Goal: Task Accomplishment & Management: Use online tool/utility

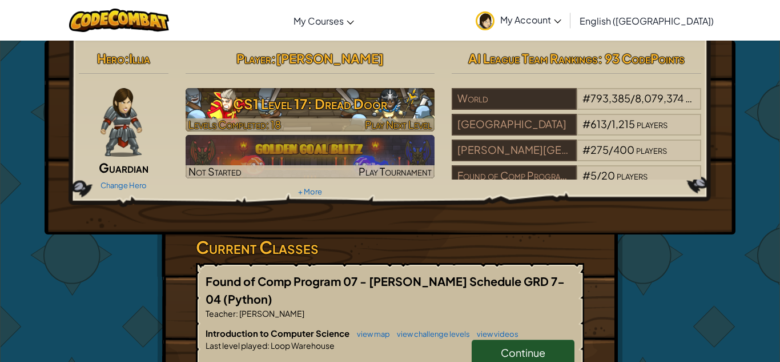
click at [328, 117] on img at bounding box center [311, 109] width 250 height 43
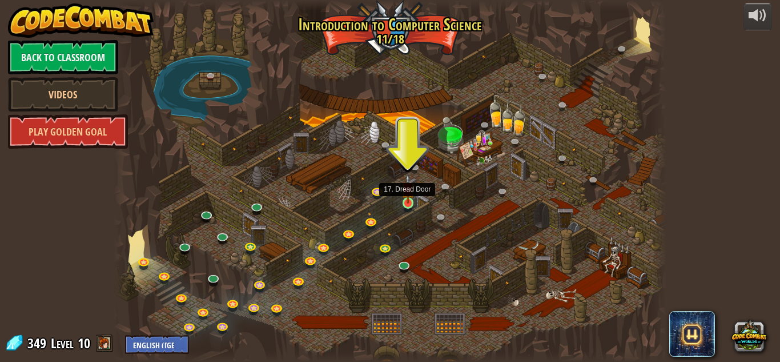
click at [412, 197] on img at bounding box center [408, 189] width 13 height 30
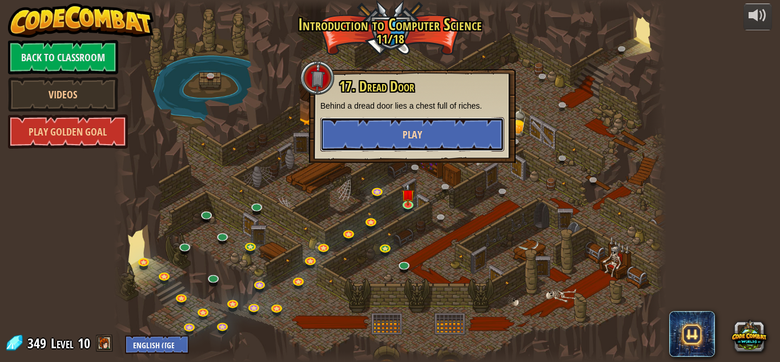
click at [423, 142] on button "Play" at bounding box center [412, 134] width 184 height 34
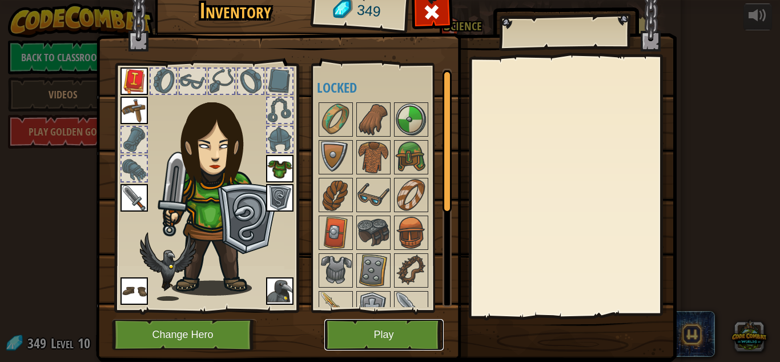
click at [371, 328] on button "Play" at bounding box center [383, 334] width 119 height 31
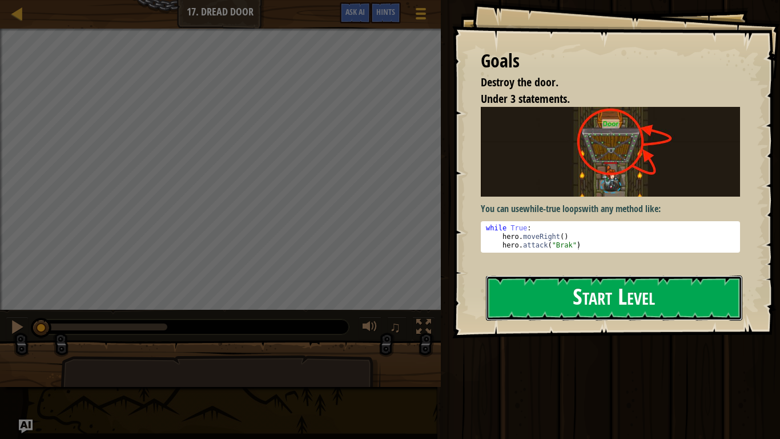
click at [531, 275] on button "Start Level" at bounding box center [614, 297] width 256 height 45
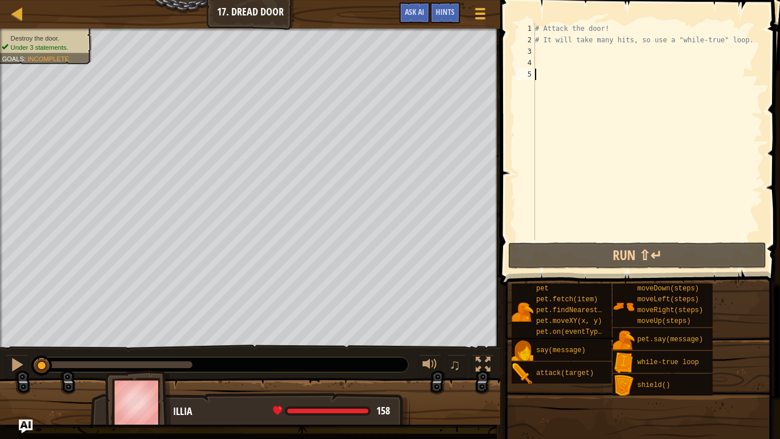
type textarea "a"
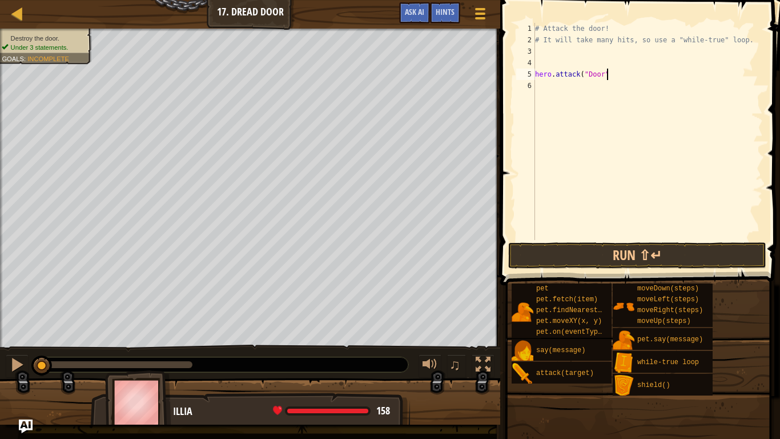
scroll to position [5, 10]
type textarea "hero.attack("Door")"
click at [661, 260] on button "Run ⇧↵" at bounding box center [637, 255] width 258 height 26
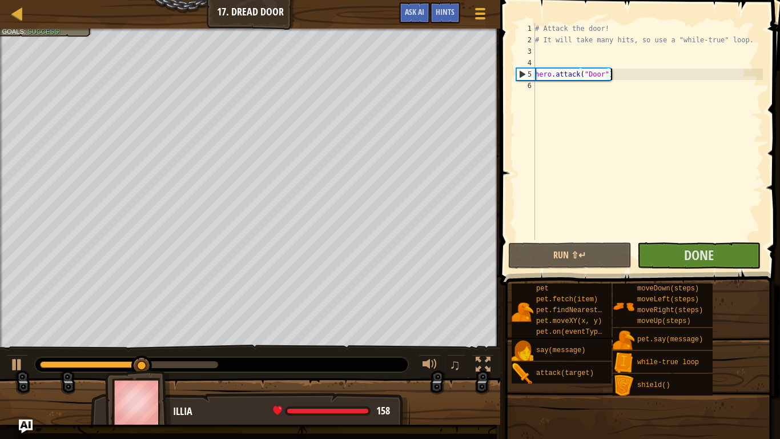
click at [543, 82] on div "# Attack the door! # It will take many hits, so use a "while-true" loop. hero .…" at bounding box center [648, 143] width 230 height 240
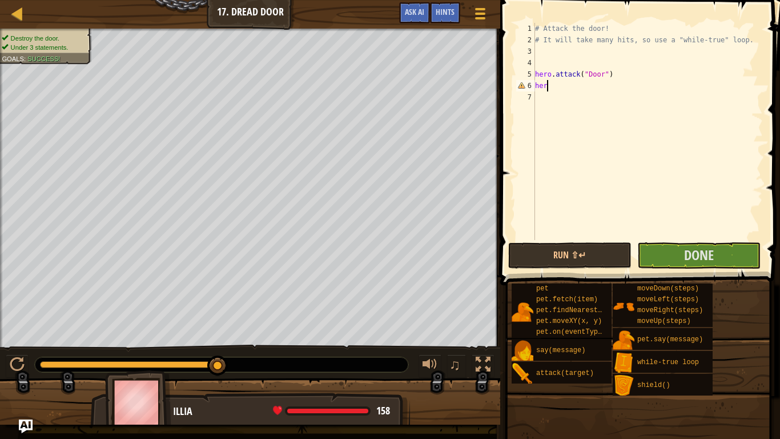
scroll to position [5, 1]
type textarea "h"
click at [540, 59] on div "# Attack the door! # It will take many hits, so use a "while-true" loop. hero .…" at bounding box center [648, 143] width 230 height 240
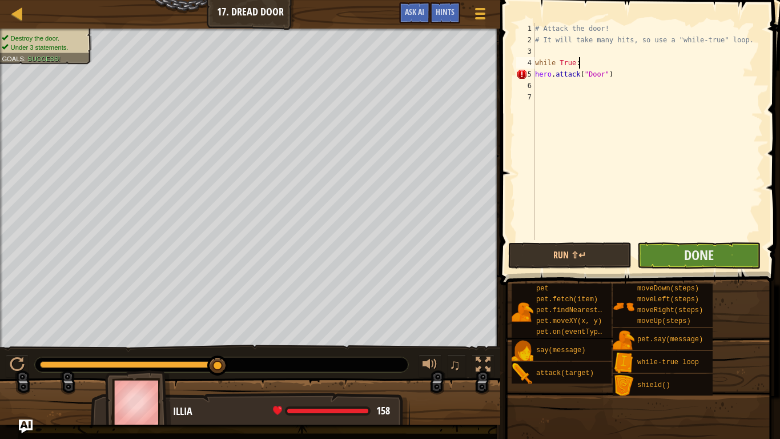
type textarea "while True:"
click at [680, 258] on button "Done" at bounding box center [698, 255] width 123 height 26
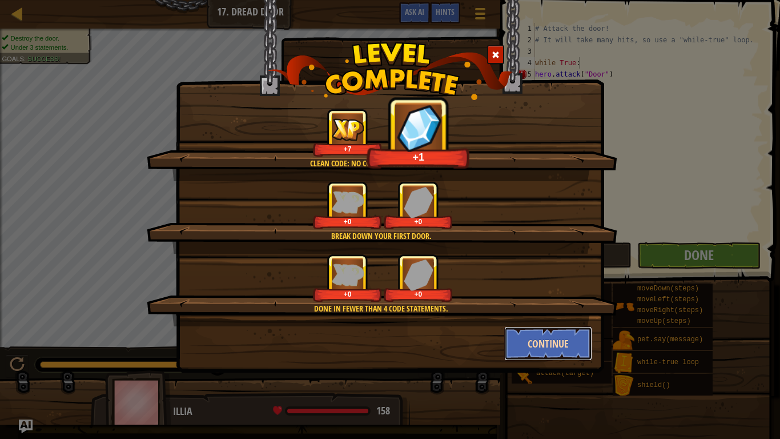
click at [542, 342] on button "Continue" at bounding box center [548, 343] width 89 height 34
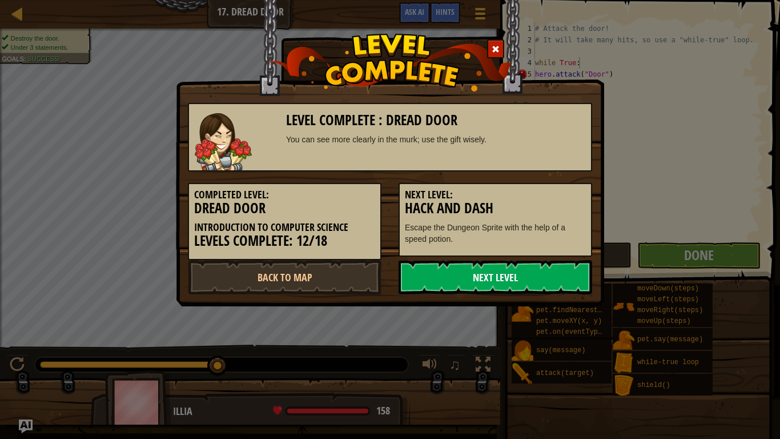
click at [535, 282] on link "Next Level" at bounding box center [496, 277] width 194 height 34
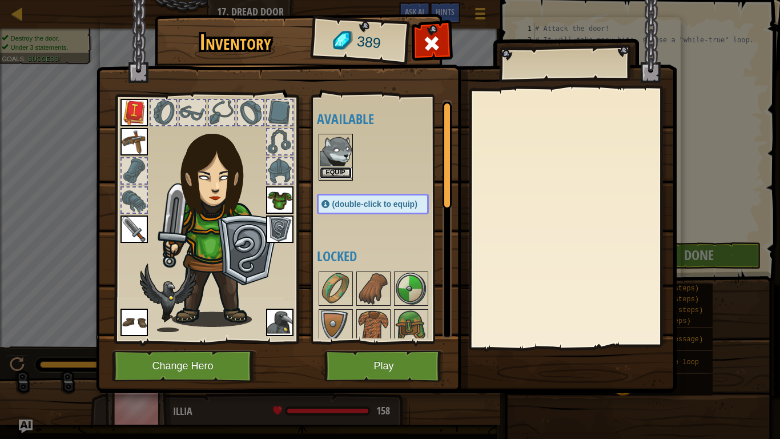
click at [342, 170] on button "Equip" at bounding box center [336, 173] width 32 height 12
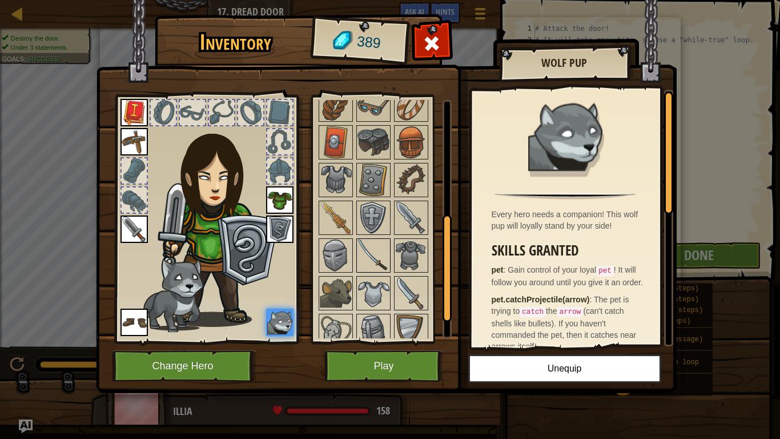
scroll to position [308, 0]
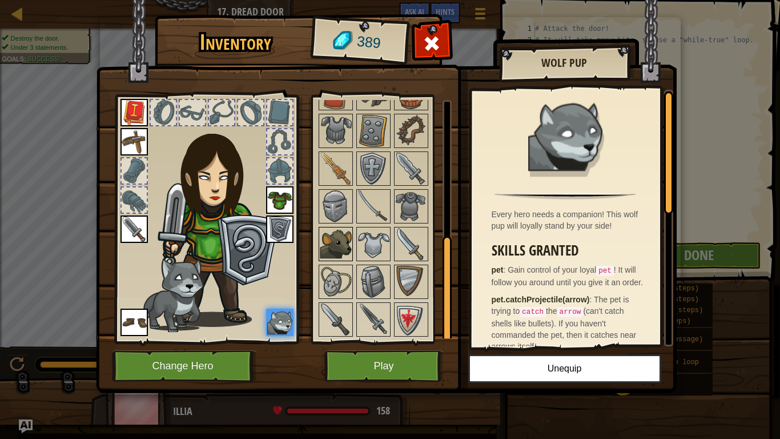
click at [345, 243] on img at bounding box center [336, 244] width 32 height 32
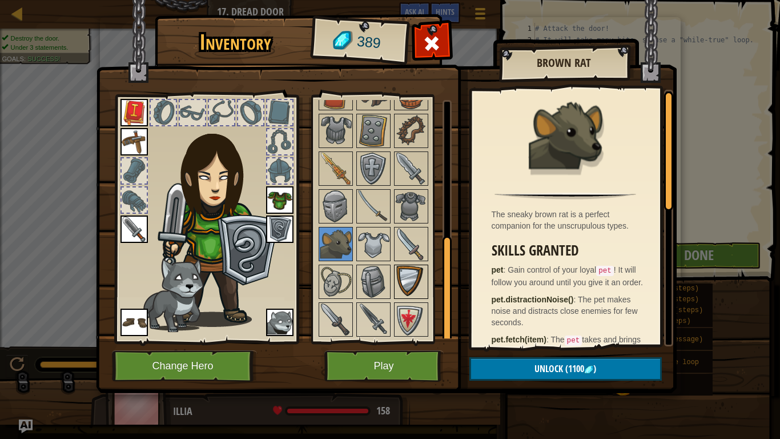
scroll to position [0, 0]
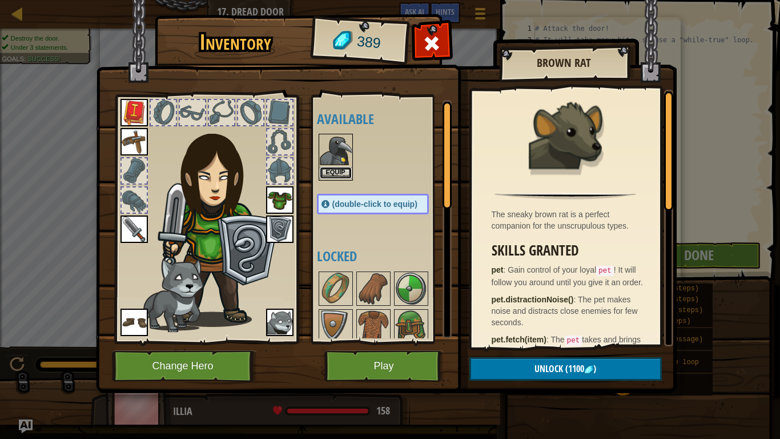
click at [335, 171] on button "Equip" at bounding box center [336, 173] width 32 height 12
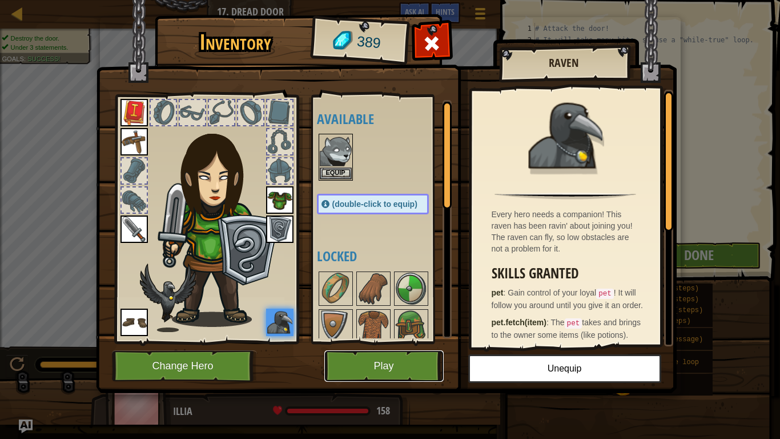
click at [395, 361] on button "Play" at bounding box center [383, 365] width 119 height 31
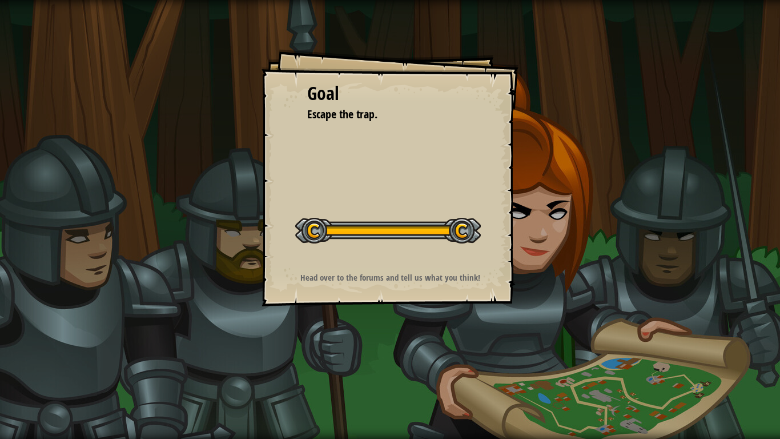
click at [422, 282] on strong "Head over to the forums and tell us what you think!" at bounding box center [390, 277] width 180 height 12
click at [418, 284] on div "Goal Escape the trap. Start Level Error loading from server. Try refreshing the…" at bounding box center [390, 177] width 257 height 257
click at [422, 244] on div "Start Level" at bounding box center [388, 229] width 186 height 46
click at [416, 235] on div at bounding box center [388, 231] width 186 height 26
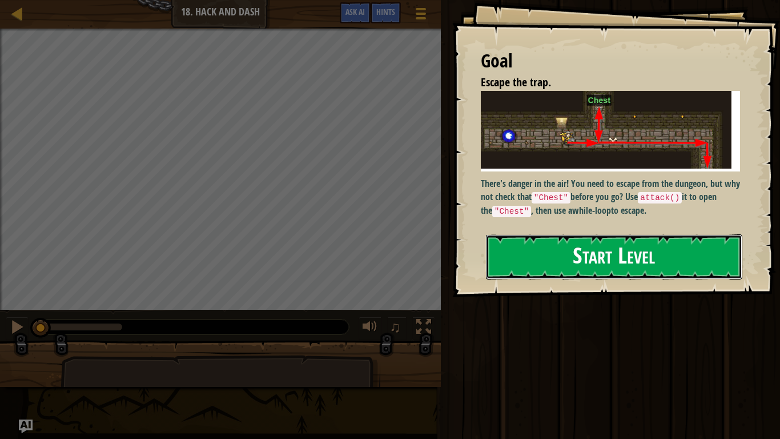
click at [526, 253] on button "Start Level" at bounding box center [614, 256] width 256 height 45
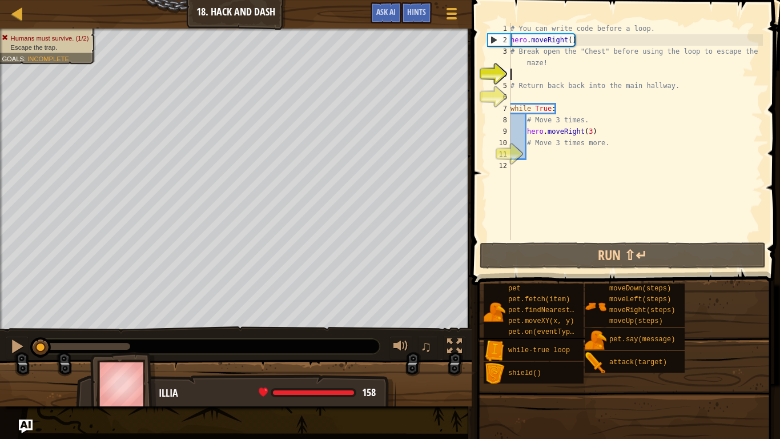
click at [538, 155] on div "# You can write code before a loop. hero . moveRight ( ) # Break open the "Ches…" at bounding box center [635, 143] width 255 height 240
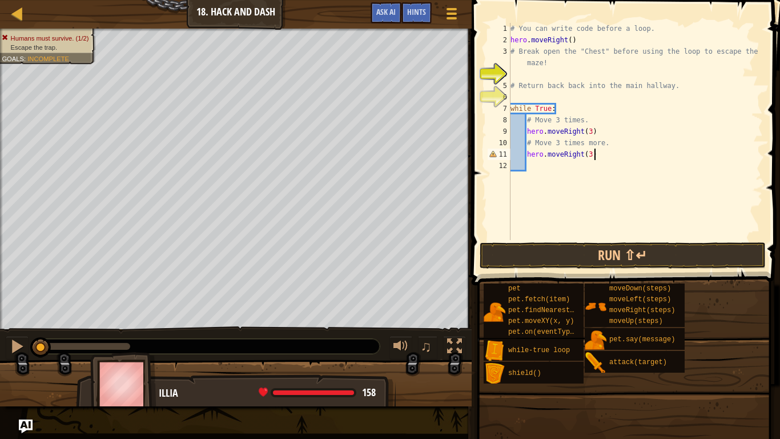
scroll to position [5, 11]
click at [604, 255] on button "Run ⇧↵" at bounding box center [623, 255] width 286 height 26
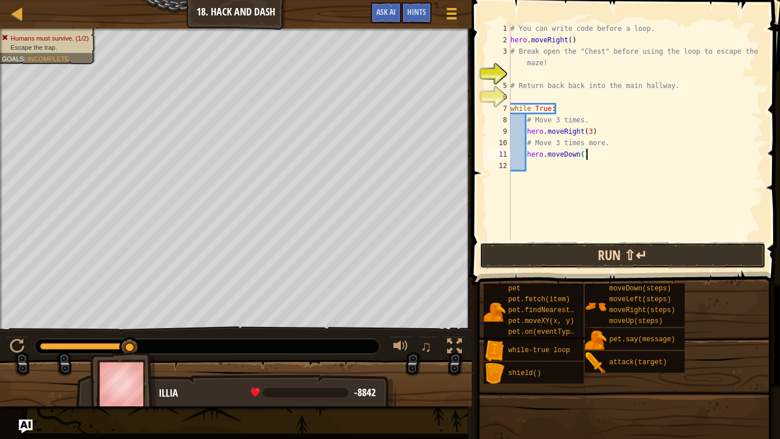
click at [583, 259] on button "Run ⇧↵" at bounding box center [623, 255] width 286 height 26
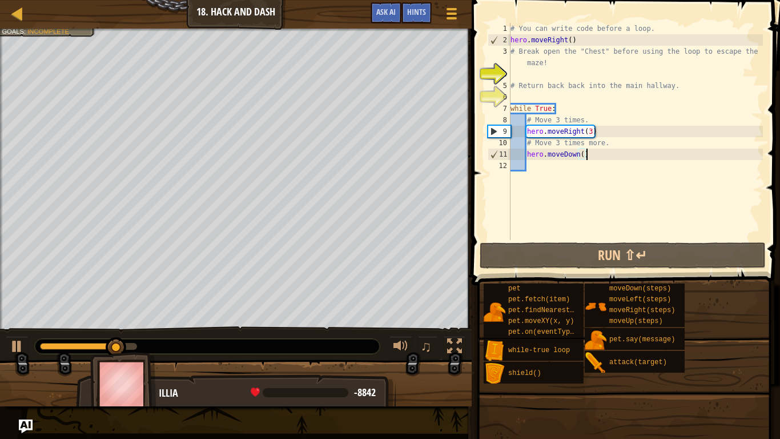
click at [581, 156] on div "# You can write code before a loop. hero . moveRight ( ) # Break open the "Ches…" at bounding box center [635, 143] width 255 height 240
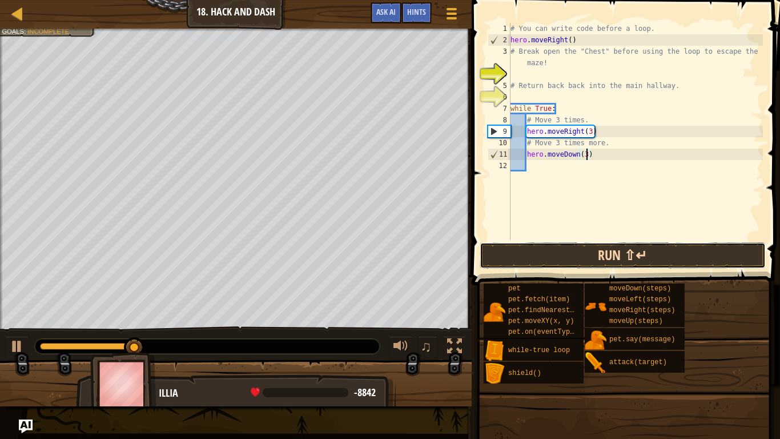
click at [598, 264] on button "Run ⇧↵" at bounding box center [623, 255] width 286 height 26
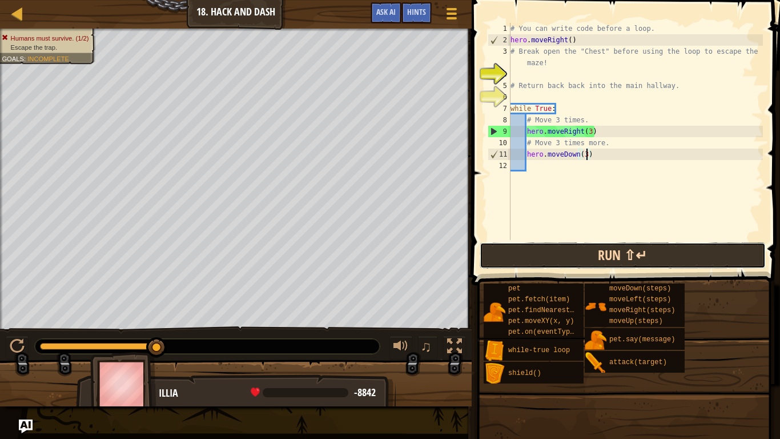
click at [614, 264] on button "Run ⇧↵" at bounding box center [623, 255] width 286 height 26
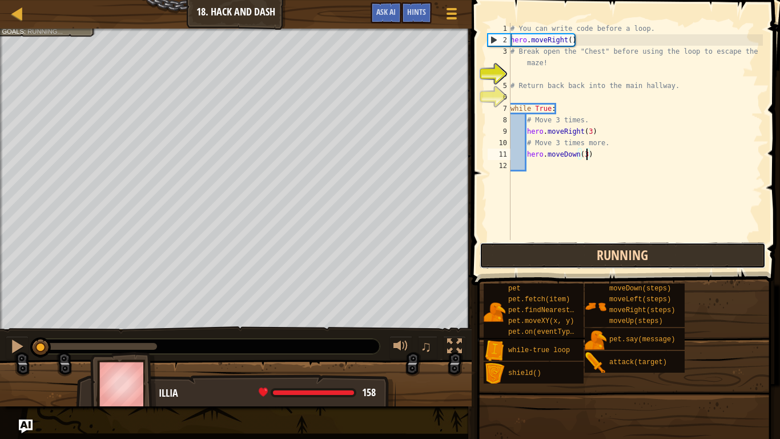
click at [617, 256] on button "Running" at bounding box center [623, 255] width 286 height 26
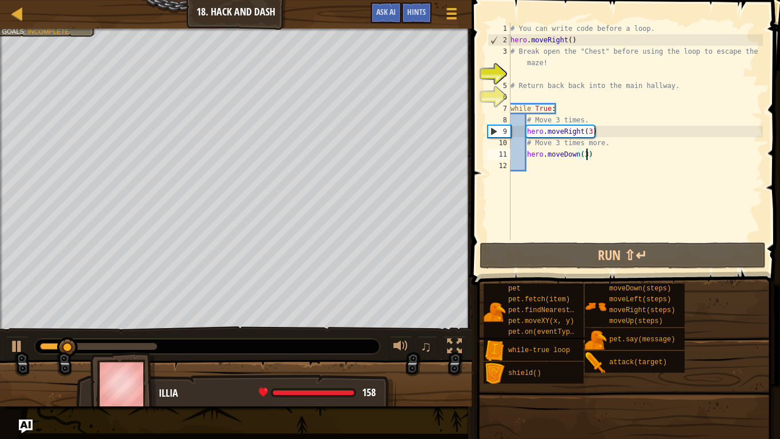
click at [611, 132] on div "# You can write code before a loop. hero . moveRight ( ) # Break open the "Ches…" at bounding box center [635, 143] width 255 height 240
type textarea "hero.moveRight(3)"
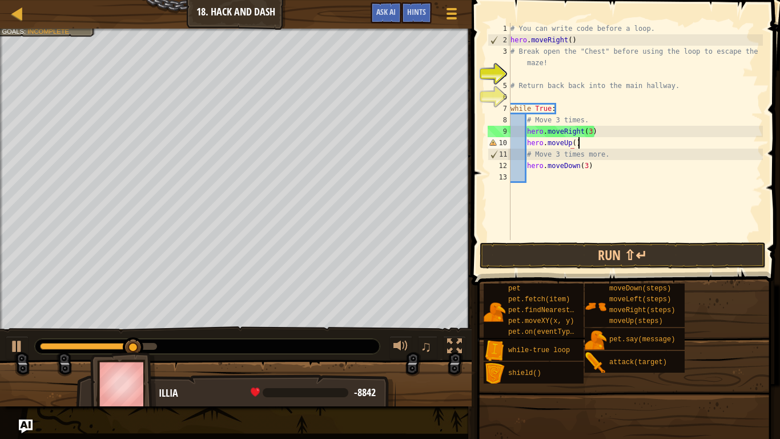
scroll to position [5, 9]
click at [590, 130] on div "# You can write code before a loop. hero . moveRight ( ) # Break open the "Ches…" at bounding box center [635, 143] width 255 height 240
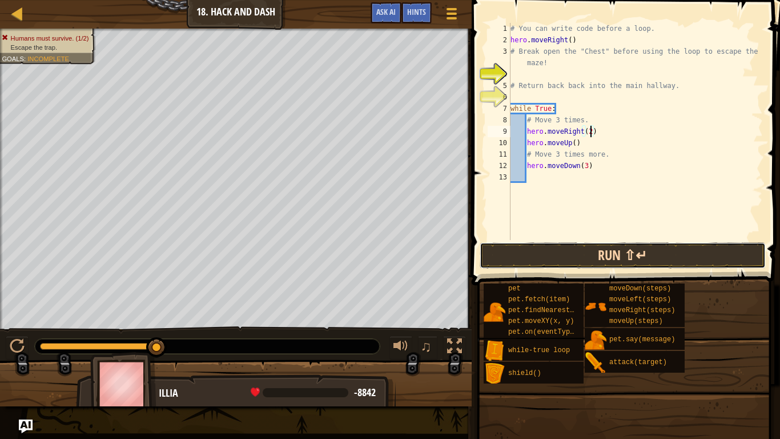
click at [657, 262] on button "Run ⇧↵" at bounding box center [623, 255] width 286 height 26
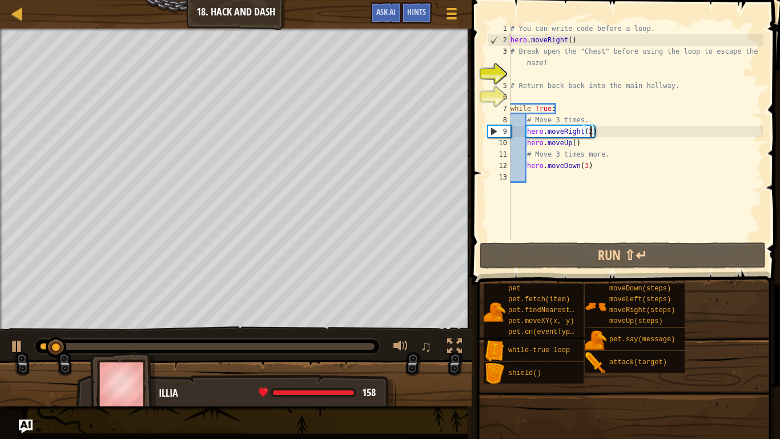
type textarea "hero.moveRight()"
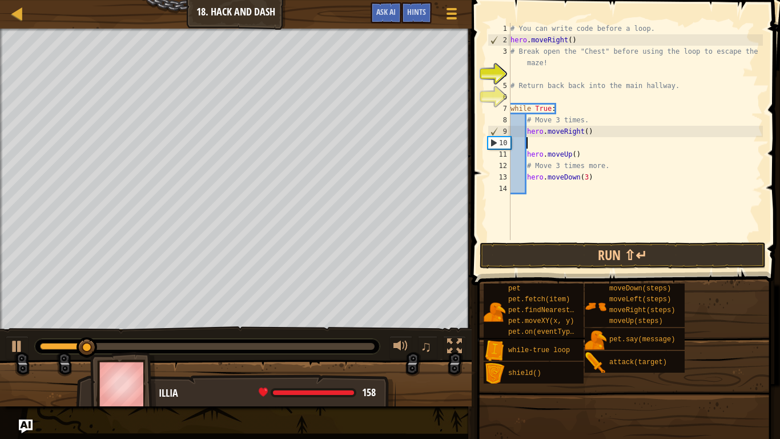
scroll to position [5, 0]
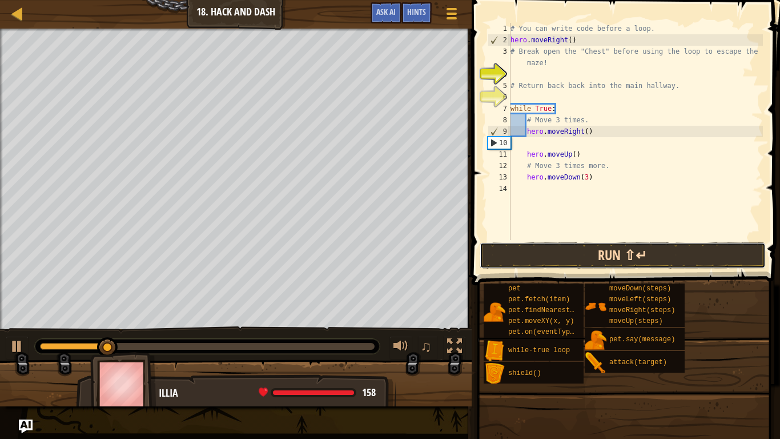
click at [565, 254] on button "Run ⇧↵" at bounding box center [623, 255] width 286 height 26
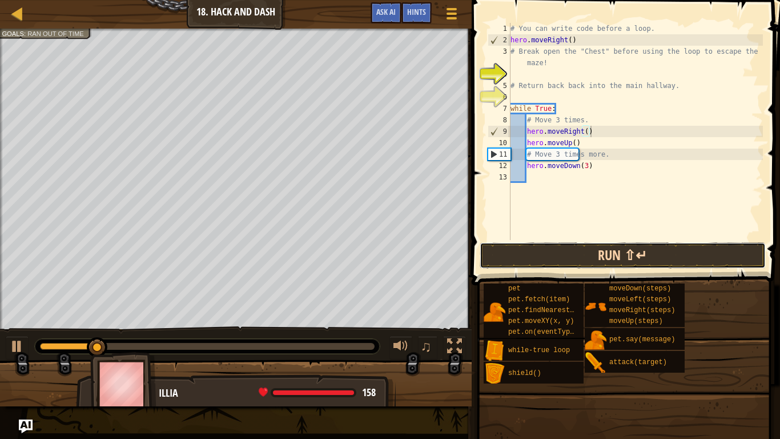
click at [574, 264] on button "Run ⇧↵" at bounding box center [623, 255] width 286 height 26
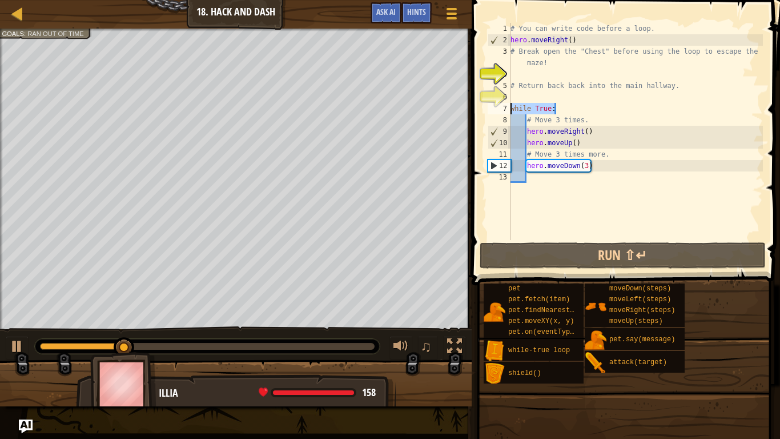
drag, startPoint x: 556, startPoint y: 109, endPoint x: 503, endPoint y: 107, distance: 53.2
click at [503, 107] on div "hero.moveRight() 1 2 3 4 5 6 7 8 9 10 11 12 13 # You can write code before a lo…" at bounding box center [625, 131] width 278 height 217
type textarea "while True:"
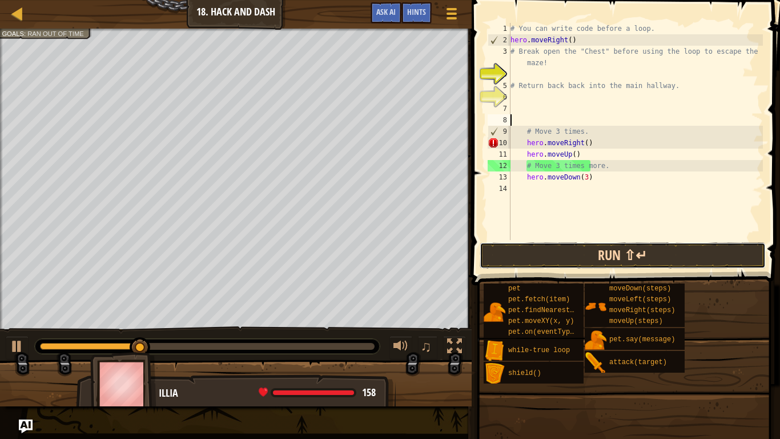
click at [595, 260] on button "Run ⇧↵" at bounding box center [623, 255] width 286 height 26
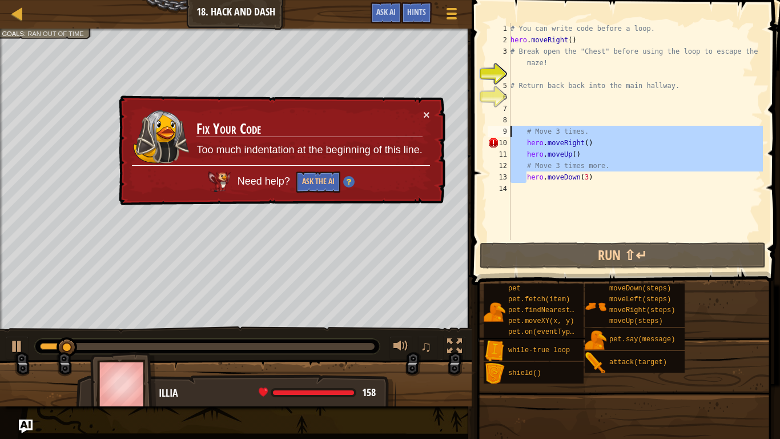
drag, startPoint x: 526, startPoint y: 182, endPoint x: 509, endPoint y: 134, distance: 51.5
click at [509, 134] on div "1 2 3 4 5 6 7 8 9 10 11 12 13 14 # You can write code before a loop. hero . mov…" at bounding box center [625, 131] width 278 height 217
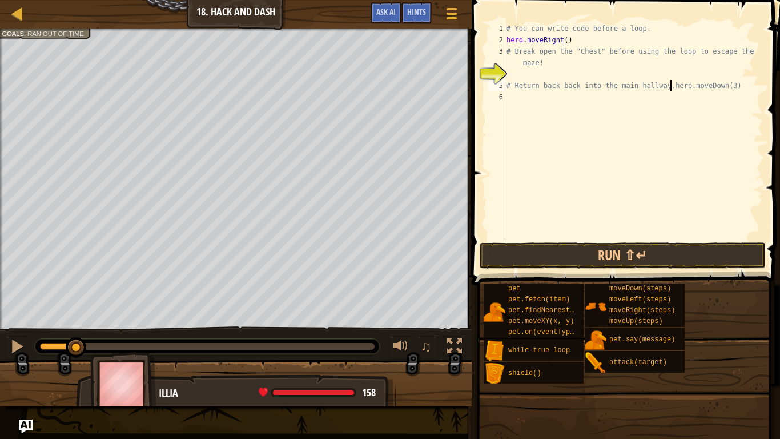
type textarea "hero.moveDown(3)"
click at [571, 129] on div "# You can write code before a loop. hero . moveRight ( ) # Break open the "Ches…" at bounding box center [633, 143] width 259 height 240
type textarea "h"
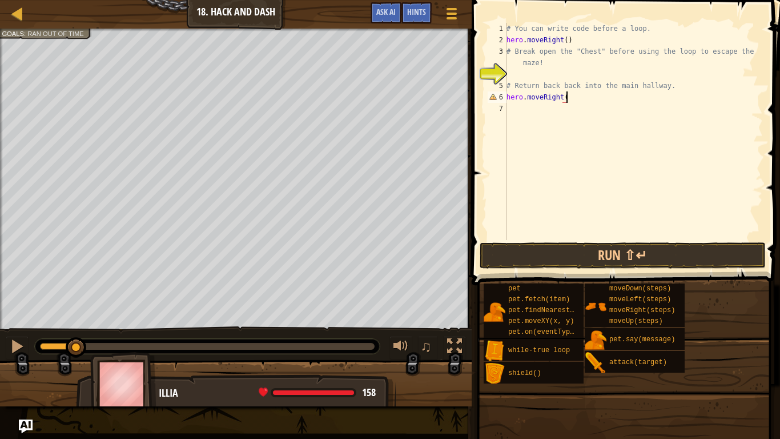
type textarea "hero.moveRight()"
click at [596, 258] on button "Run ⇧↵" at bounding box center [623, 255] width 286 height 26
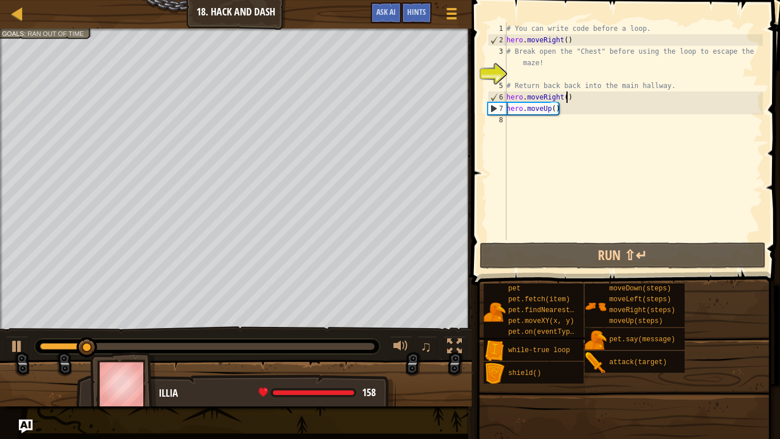
click at [566, 98] on div "# You can write code before a loop. hero . moveRight ( ) # Break open the "Ches…" at bounding box center [633, 143] width 259 height 240
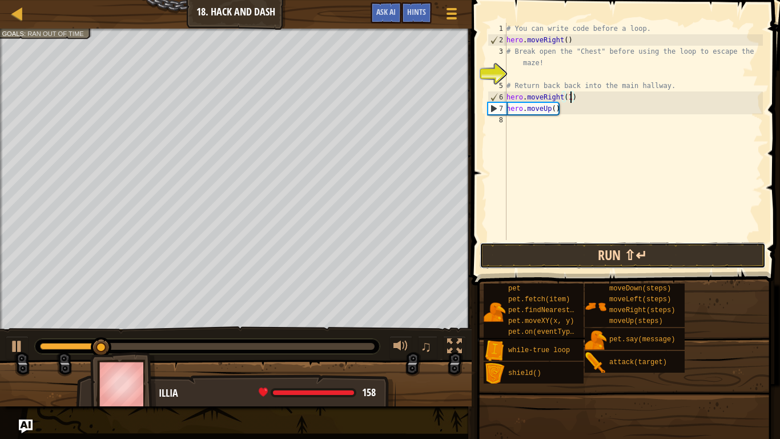
click at [568, 254] on button "Run ⇧↵" at bounding box center [623, 255] width 286 height 26
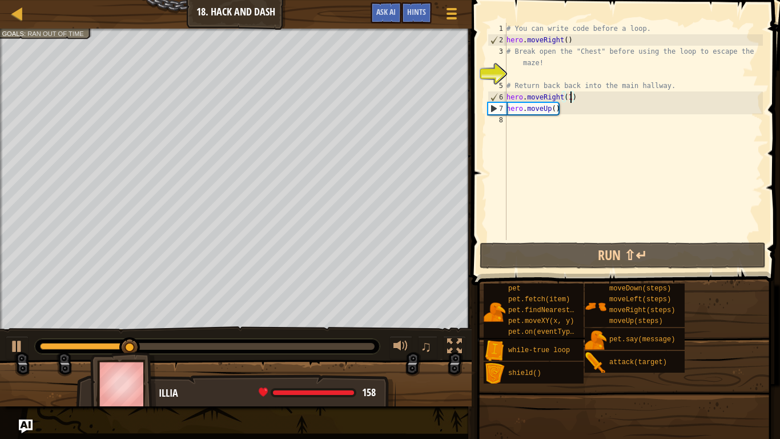
click at [565, 113] on div "# You can write code before a loop. hero . moveRight ( ) # Break open the "Ches…" at bounding box center [633, 143] width 259 height 240
type textarea "hero.moveUp()"
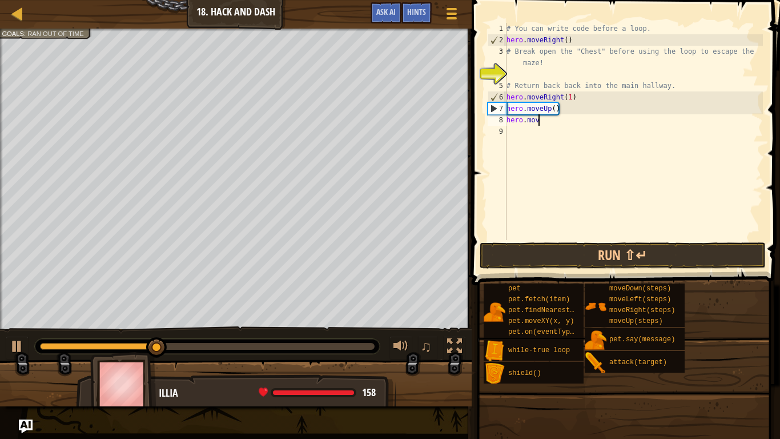
scroll to position [5, 5]
type textarea "hero.moveDown()"
type textarea "h"
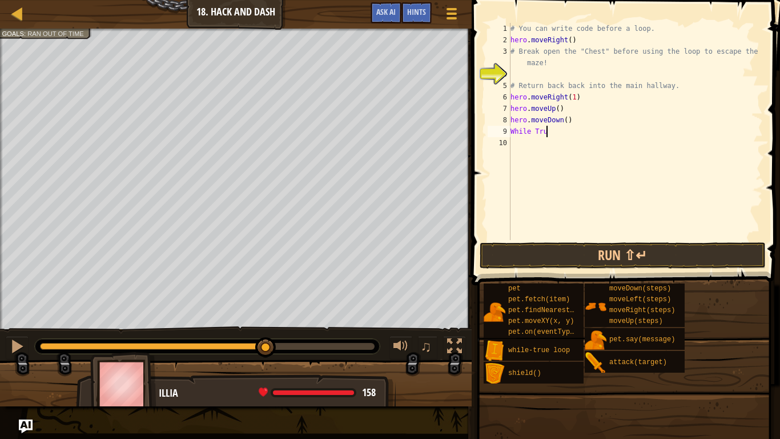
scroll to position [5, 5]
type textarea "While True:"
type textarea "H"
type textarea "hero.moveRight(3)"
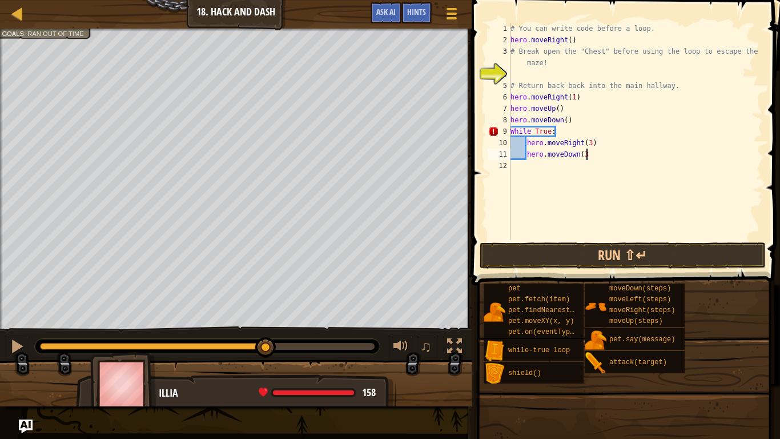
click at [565, 103] on div "# You can write code before a loop. hero . moveRight ( ) # Break open the "Ches…" at bounding box center [635, 143] width 255 height 240
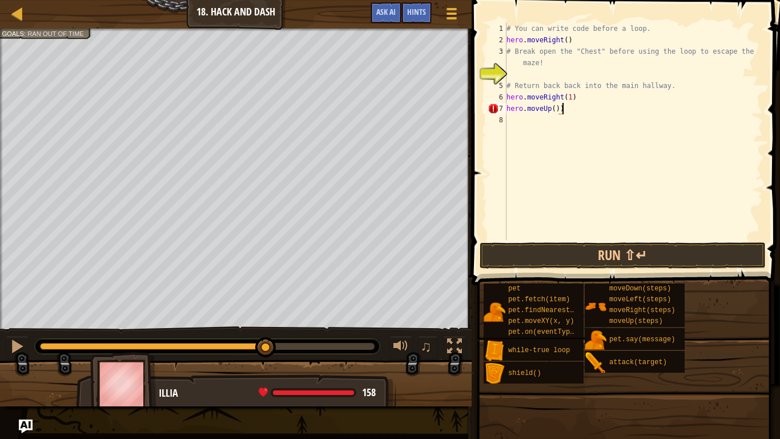
type textarea "hero.moveUp()"
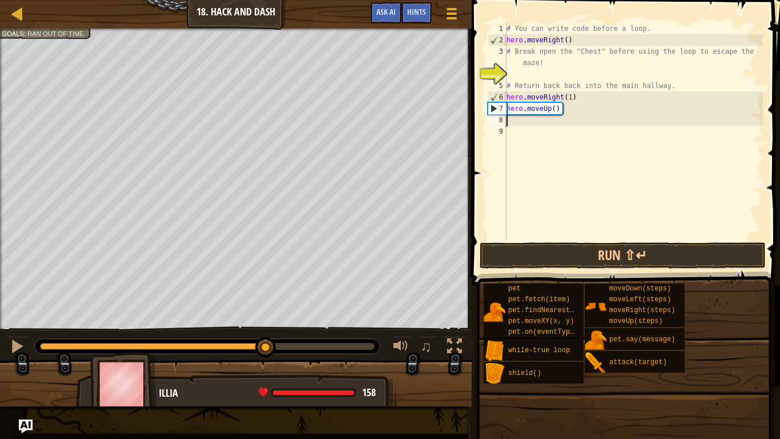
scroll to position [5, 0]
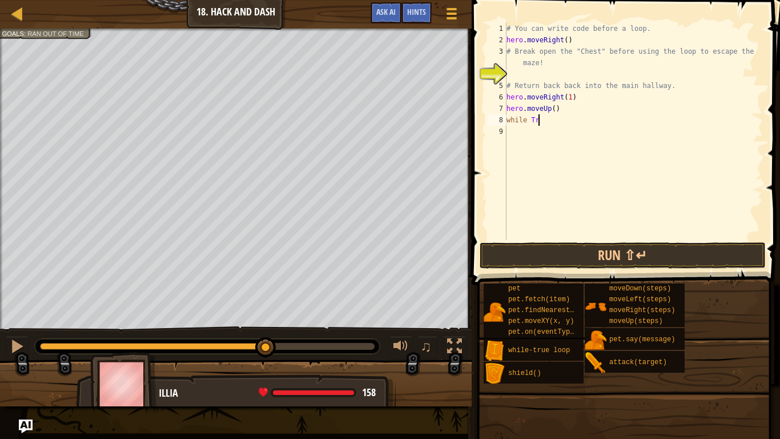
type textarea "while True"
type textarea "while True:"
type textarea "hero.moveRight(2)"
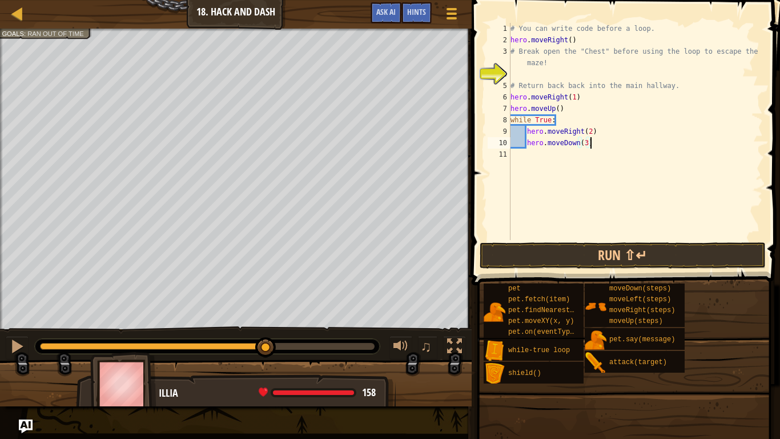
click at [589, 129] on div "# You can write code before a loop. hero . moveRight ( ) # Break open the "Ches…" at bounding box center [635, 143] width 255 height 240
click at [559, 247] on button "Run ⇧↵" at bounding box center [623, 255] width 286 height 26
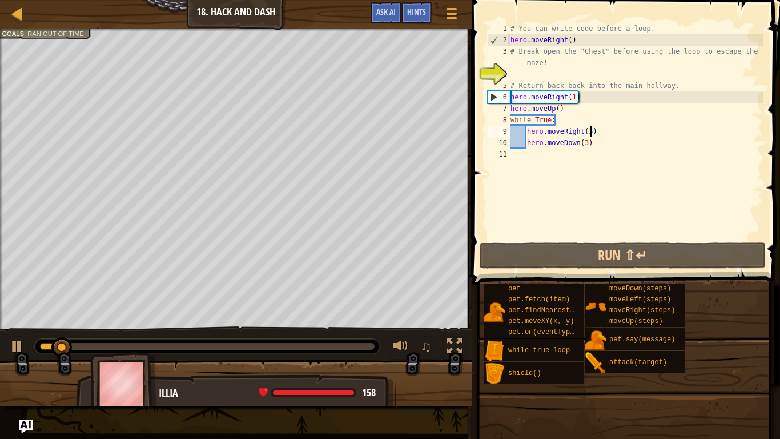
click at [576, 99] on div "# You can write code before a loop. hero . moveRight ( ) # Break open the "Ches…" at bounding box center [635, 143] width 255 height 240
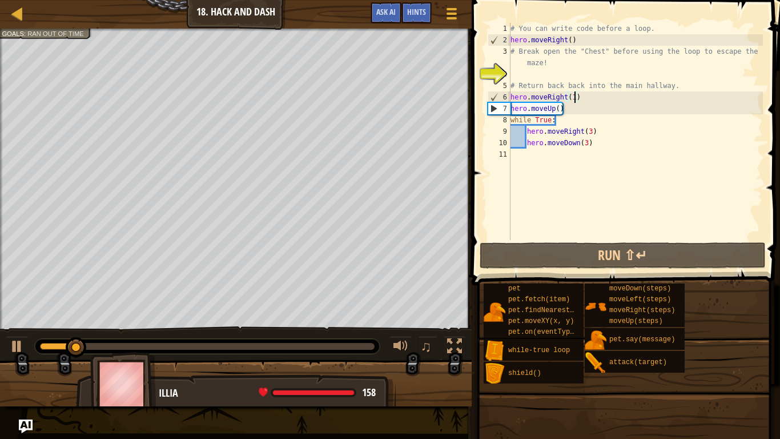
scroll to position [5, 9]
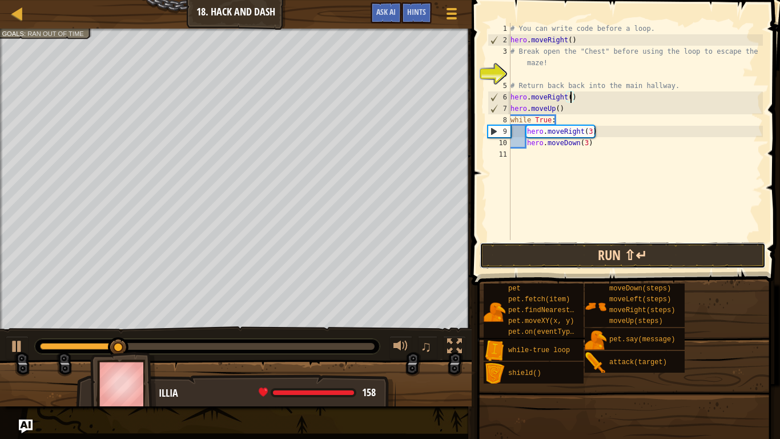
click at [615, 255] on button "Run ⇧↵" at bounding box center [623, 255] width 286 height 26
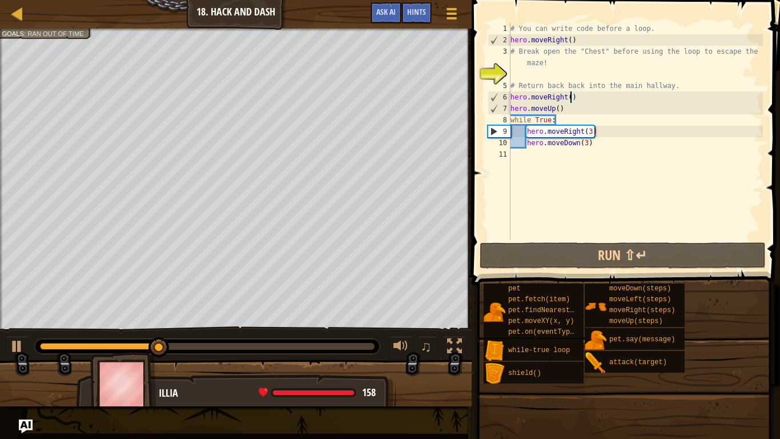
click at [590, 137] on div "# You can write code before a loop. hero . moveRight ( ) # Break open the "Ches…" at bounding box center [635, 143] width 255 height 240
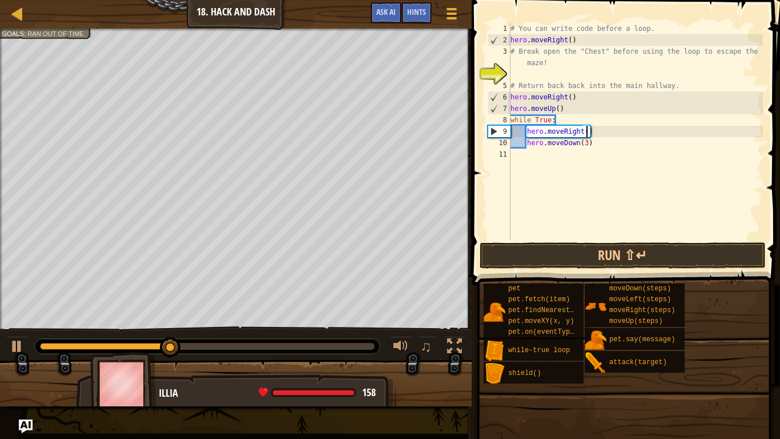
scroll to position [5, 11]
click at [637, 254] on button "Run ⇧↵" at bounding box center [623, 255] width 286 height 26
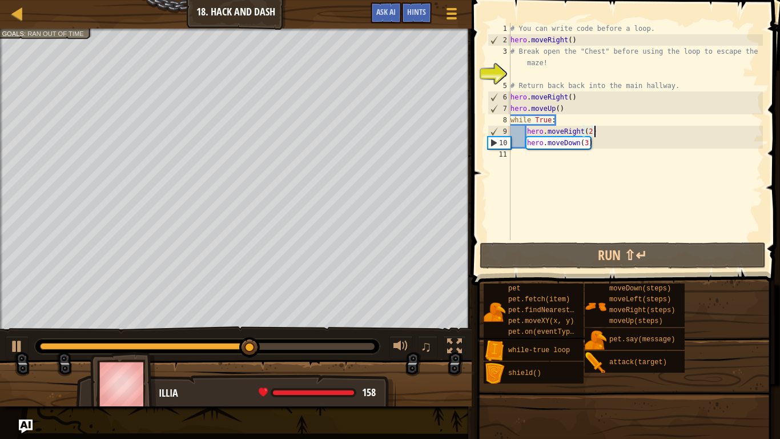
click at [596, 133] on div "# You can write code before a loop. hero . moveRight ( ) # Break open the "Ches…" at bounding box center [635, 143] width 255 height 240
click at [68, 46] on span "Ran out of time" at bounding box center [55, 49] width 57 height 7
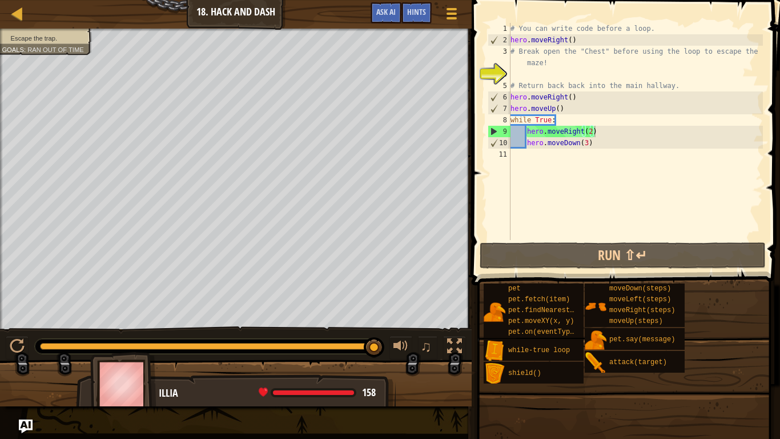
click at [626, 139] on div "# You can write code before a loop. hero . moveRight ( ) # Break open the "Ches…" at bounding box center [635, 143] width 255 height 240
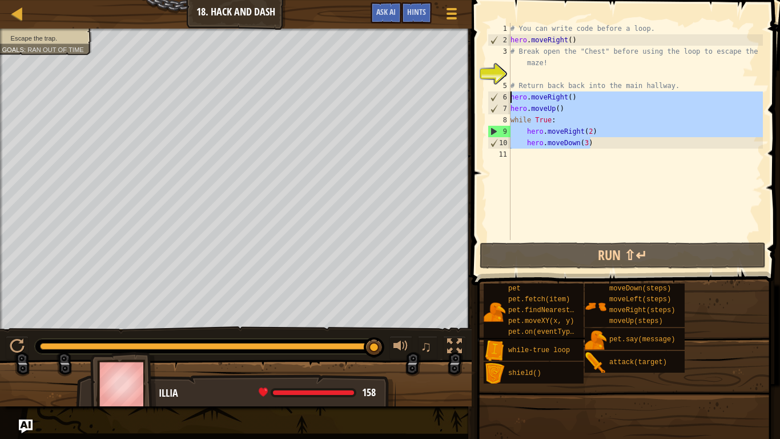
drag, startPoint x: 626, startPoint y: 139, endPoint x: 502, endPoint y: 94, distance: 132.6
click at [502, 94] on div "hero.moveDown(3) 1 2 3 4 5 6 7 8 9 10 11 # You can write code before a loop. he…" at bounding box center [625, 131] width 278 height 217
type textarea "hero.moveRight() hero.moveUp()"
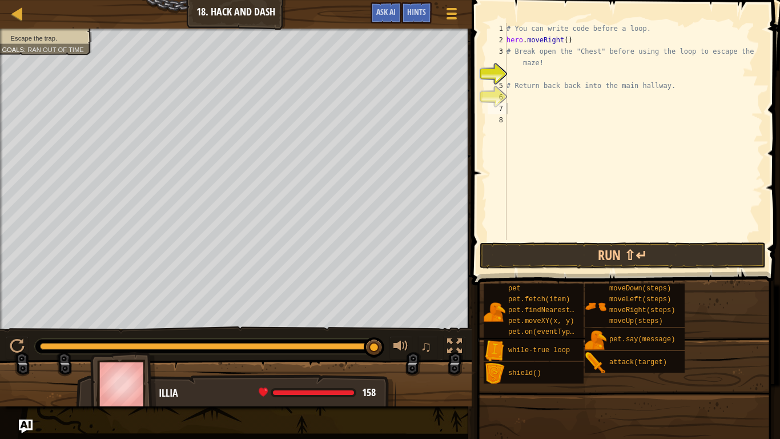
click at [585, 278] on span at bounding box center [624, 440] width 300 height 338
click at [592, 263] on button "Run ⇧↵" at bounding box center [623, 255] width 286 height 26
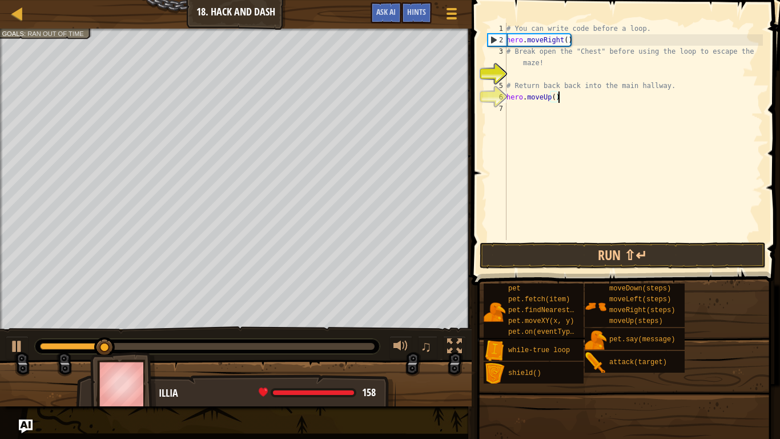
scroll to position [5, 7]
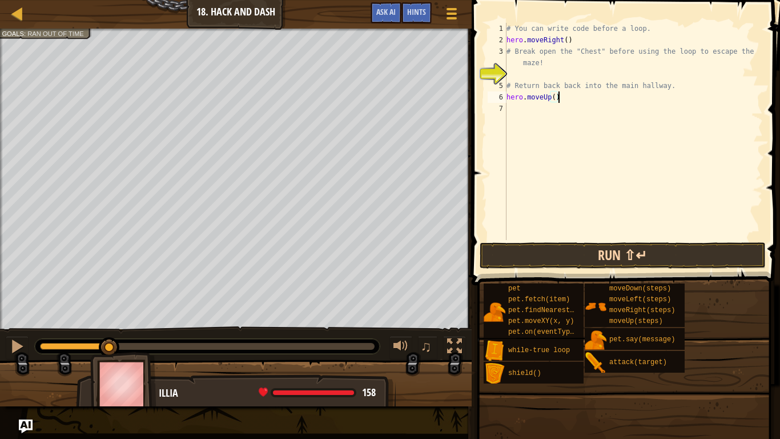
type textarea "hero.moveUp()"
click at [565, 263] on button "Run ⇧↵" at bounding box center [623, 255] width 286 height 26
